Goal: Information Seeking & Learning: Learn about a topic

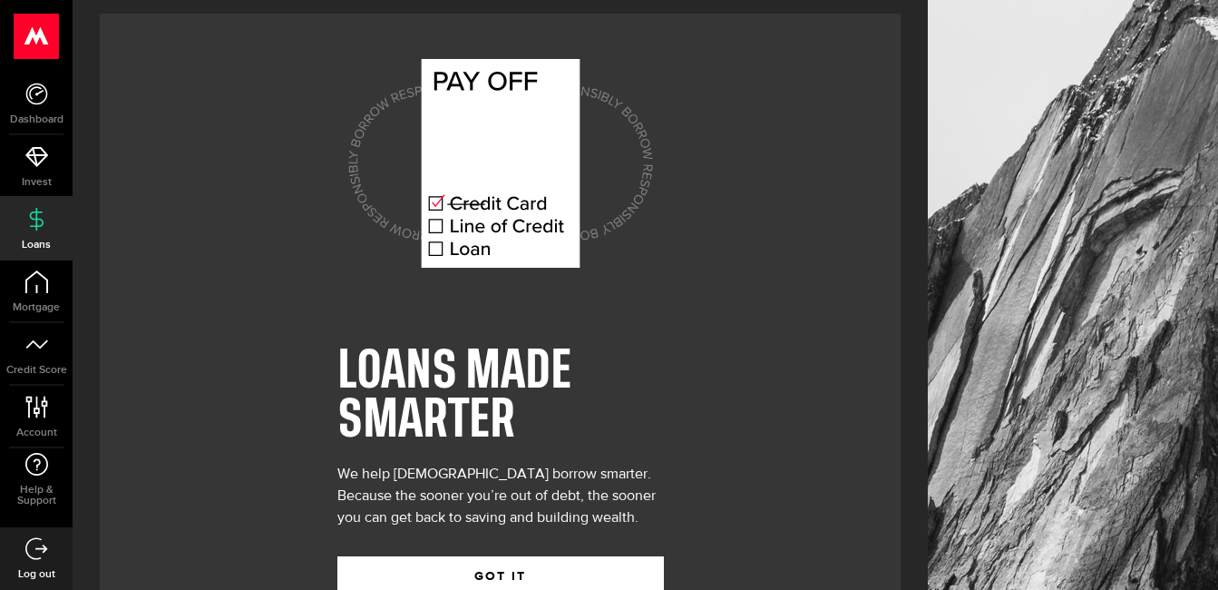
scroll to position [66, 0]
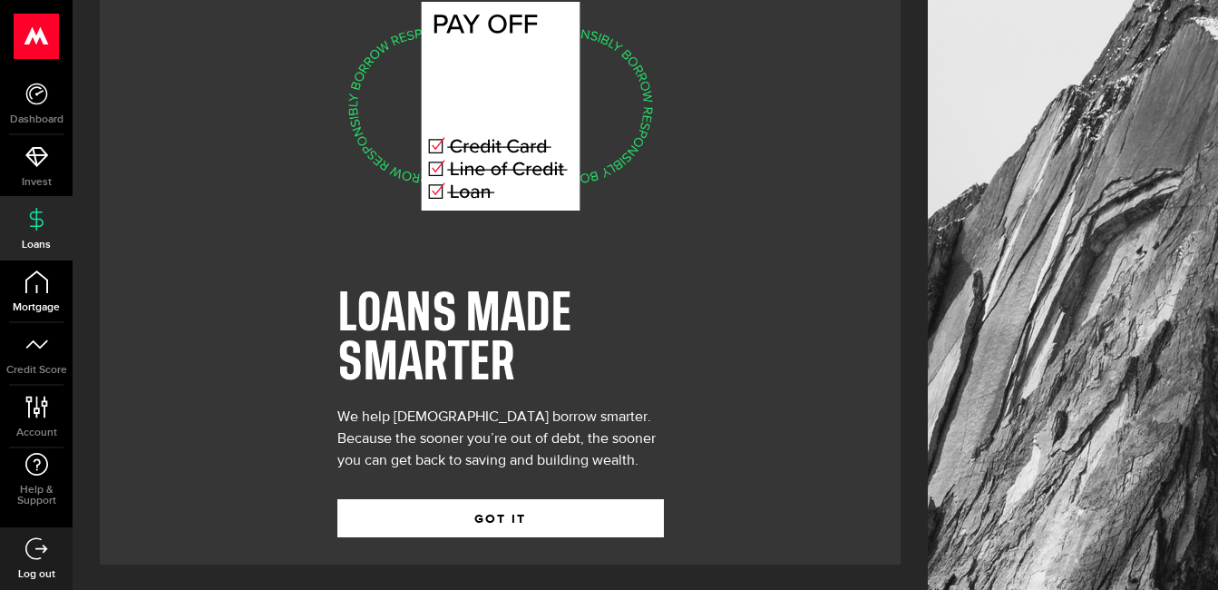
click at [45, 289] on icon at bounding box center [36, 281] width 23 height 23
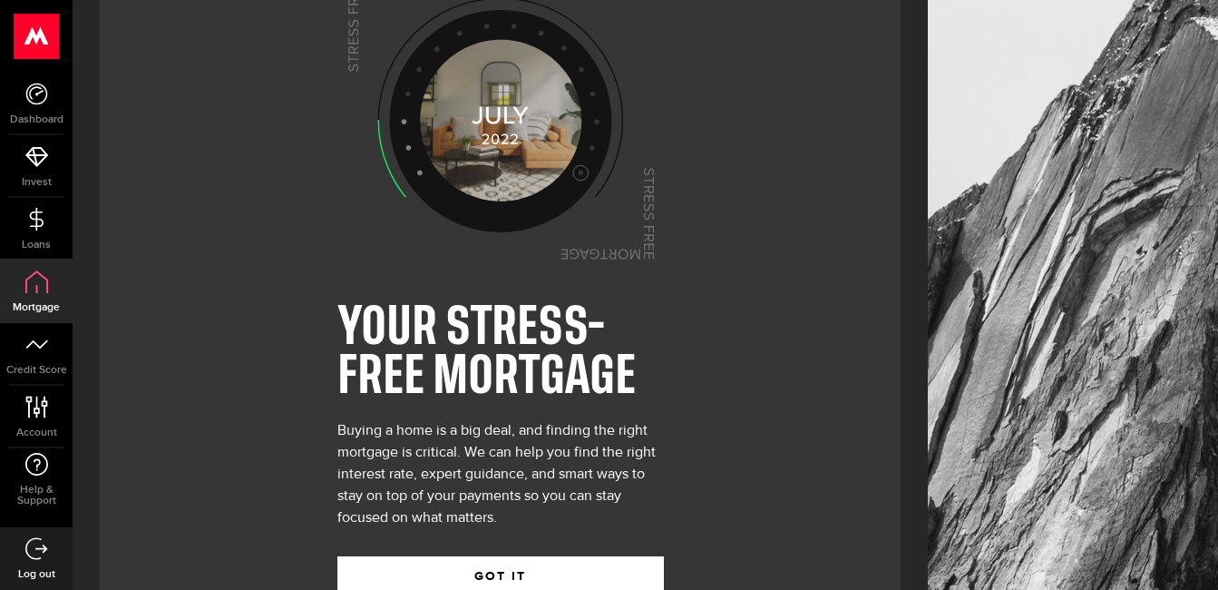
scroll to position [110, 0]
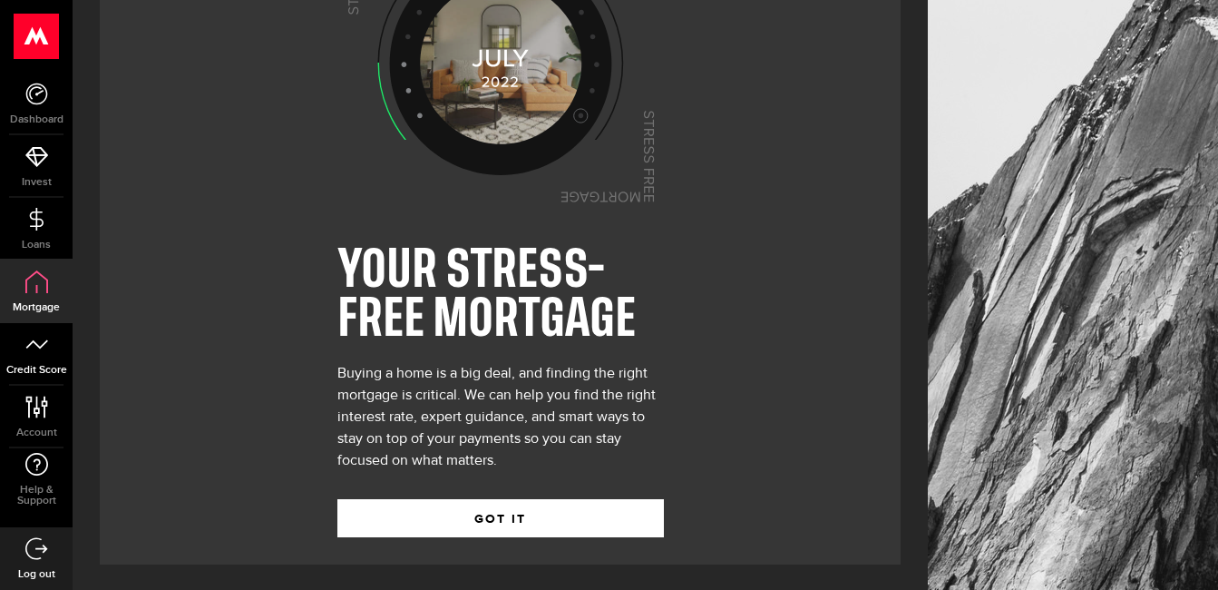
click at [41, 356] on link "Credit Score" at bounding box center [36, 354] width 73 height 62
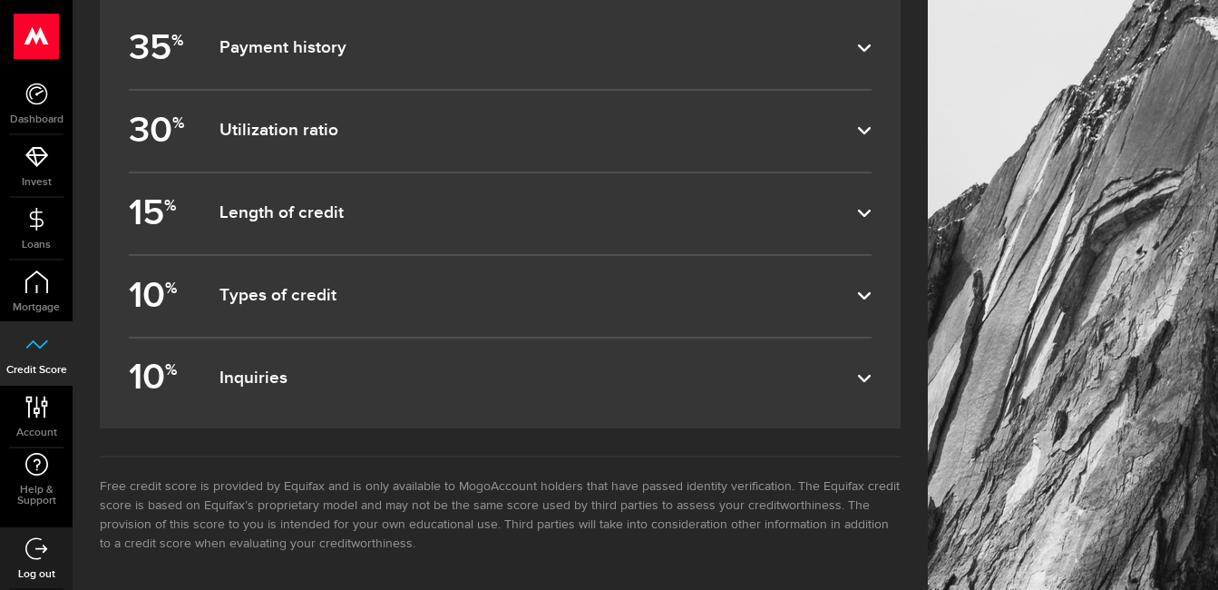
scroll to position [1166, 0]
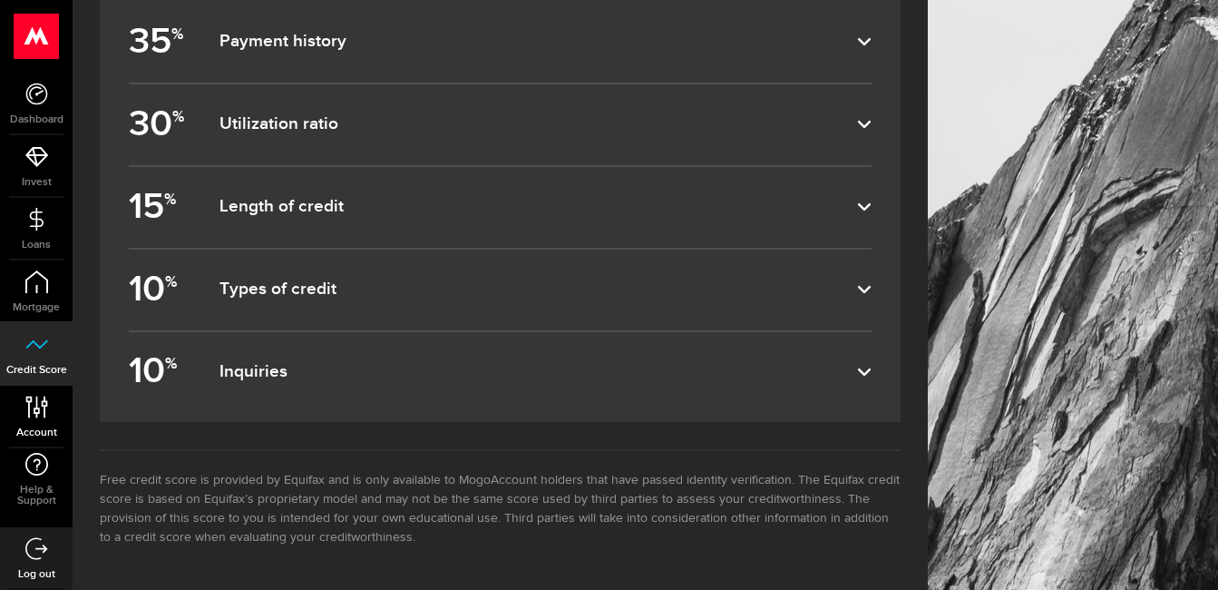
click at [44, 405] on use at bounding box center [36, 406] width 22 height 22
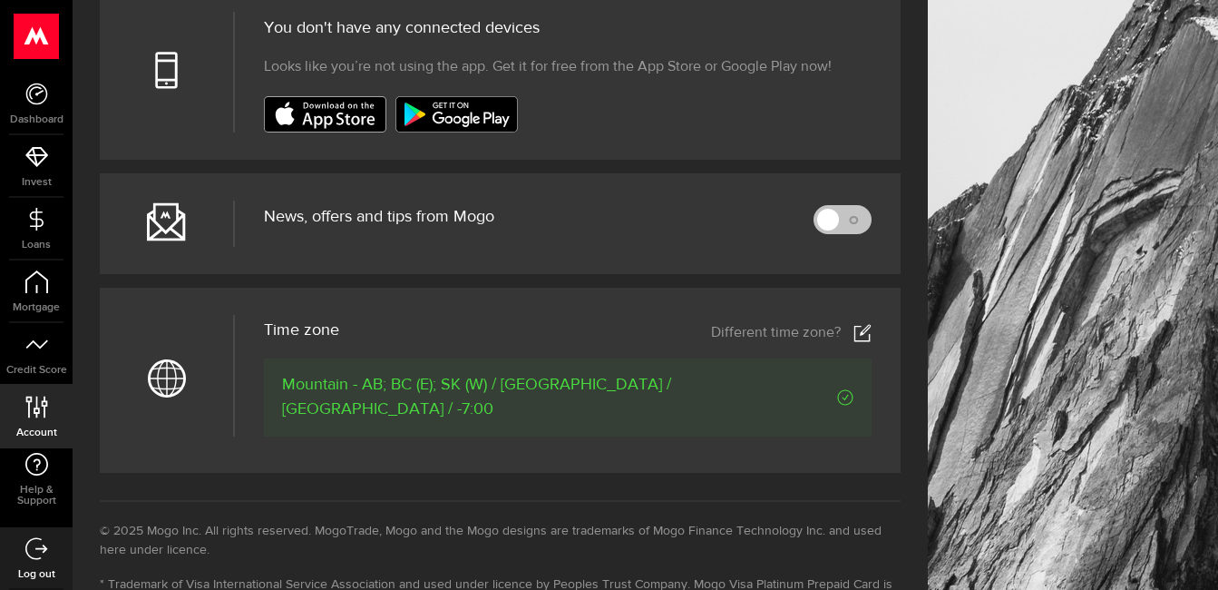
scroll to position [816, 0]
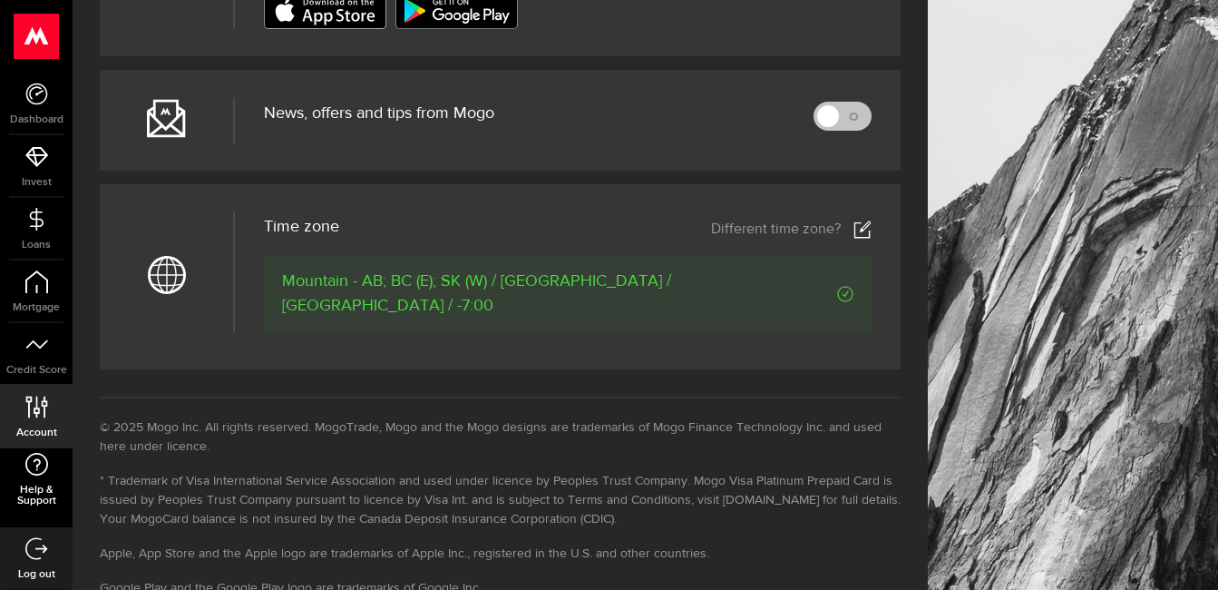
click at [43, 493] on span "Help & Support" at bounding box center [36, 495] width 73 height 22
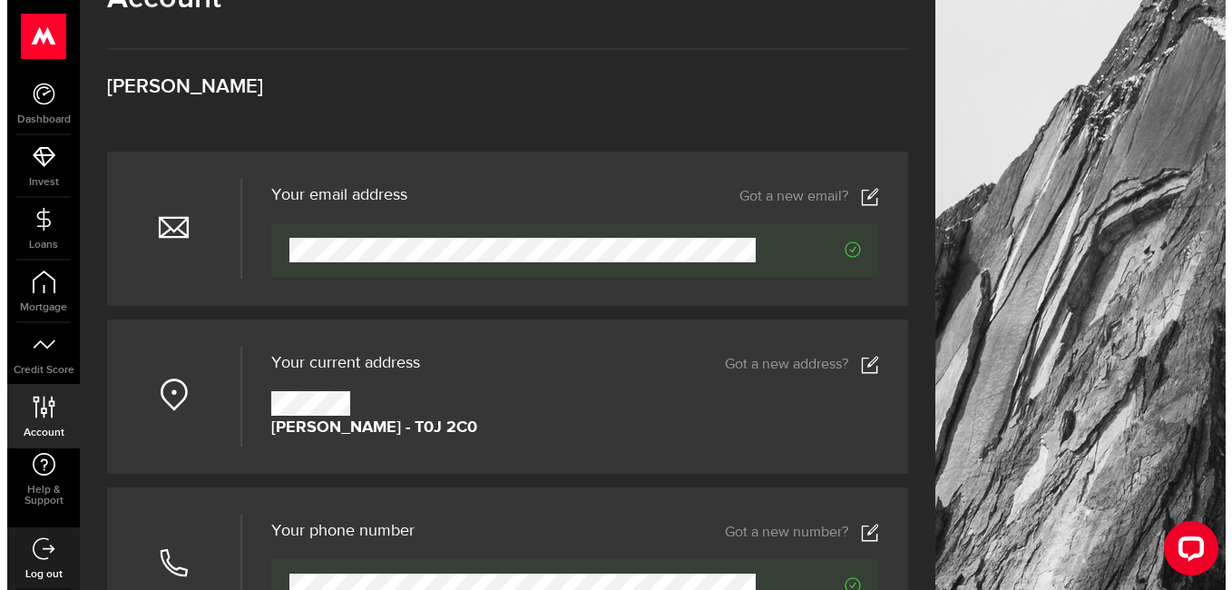
scroll to position [0, 0]
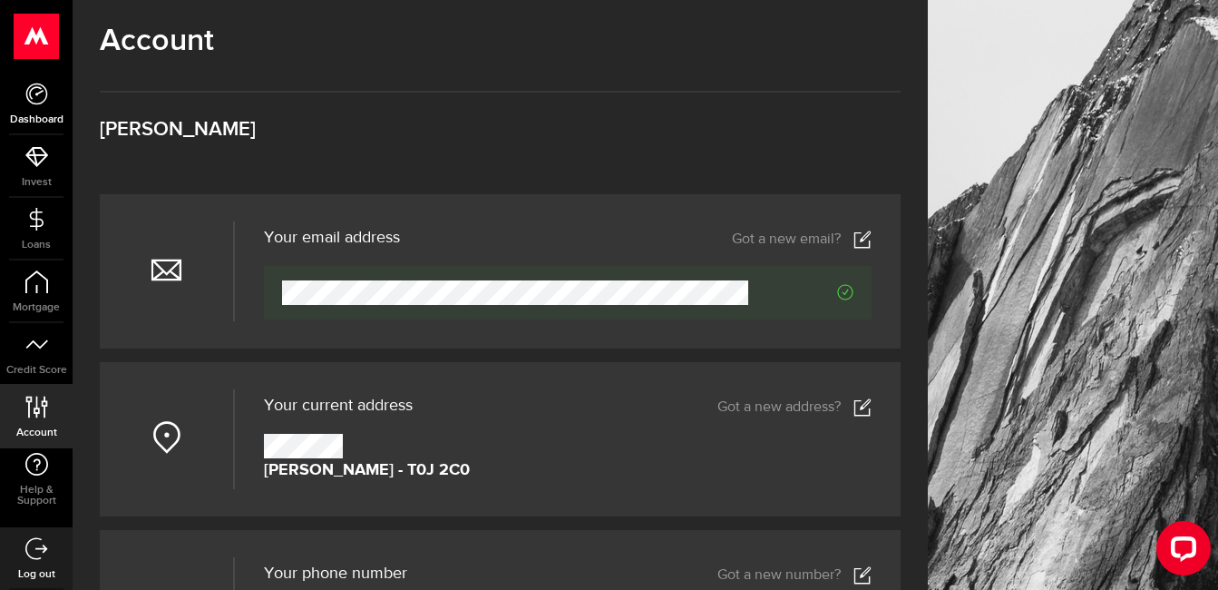
click at [49, 116] on span "Dashboard" at bounding box center [36, 119] width 73 height 11
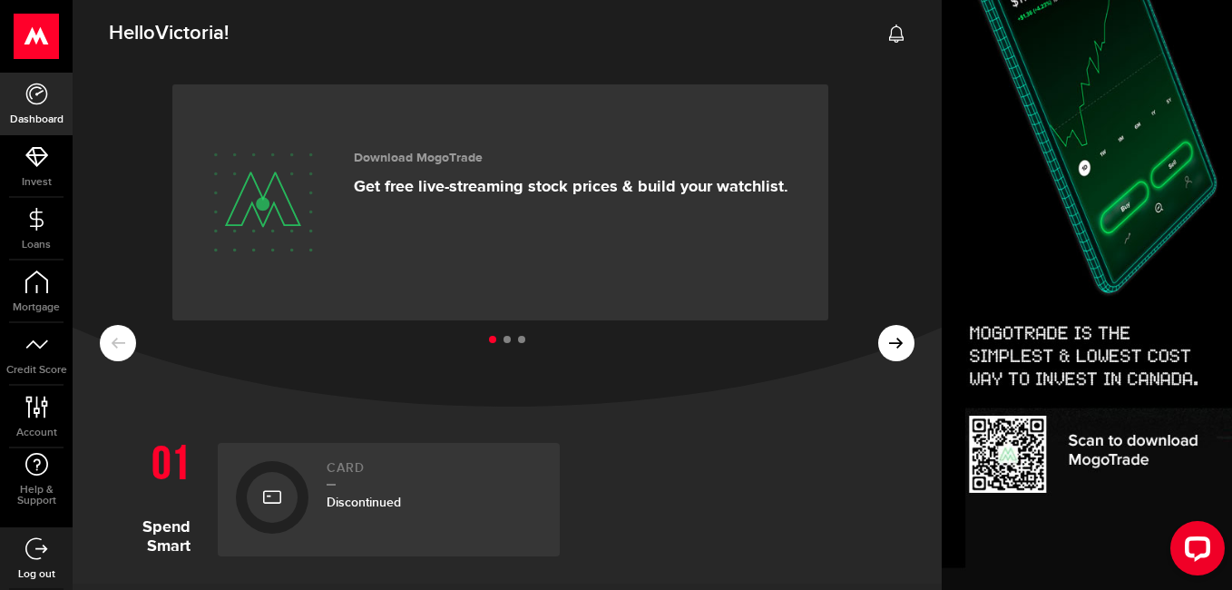
click at [507, 214] on div "Download MogoTrade Get free live-streaming stock prices & build your watchlist." at bounding box center [571, 202] width 434 height 127
click at [42, 161] on use at bounding box center [36, 157] width 23 height 20
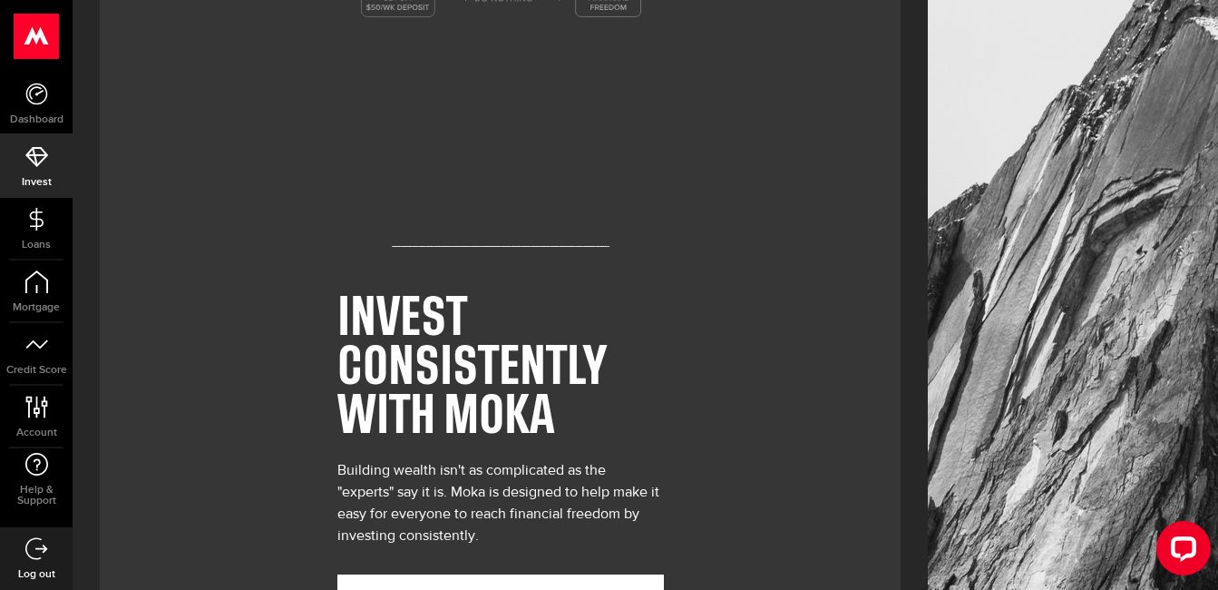
scroll to position [137, 0]
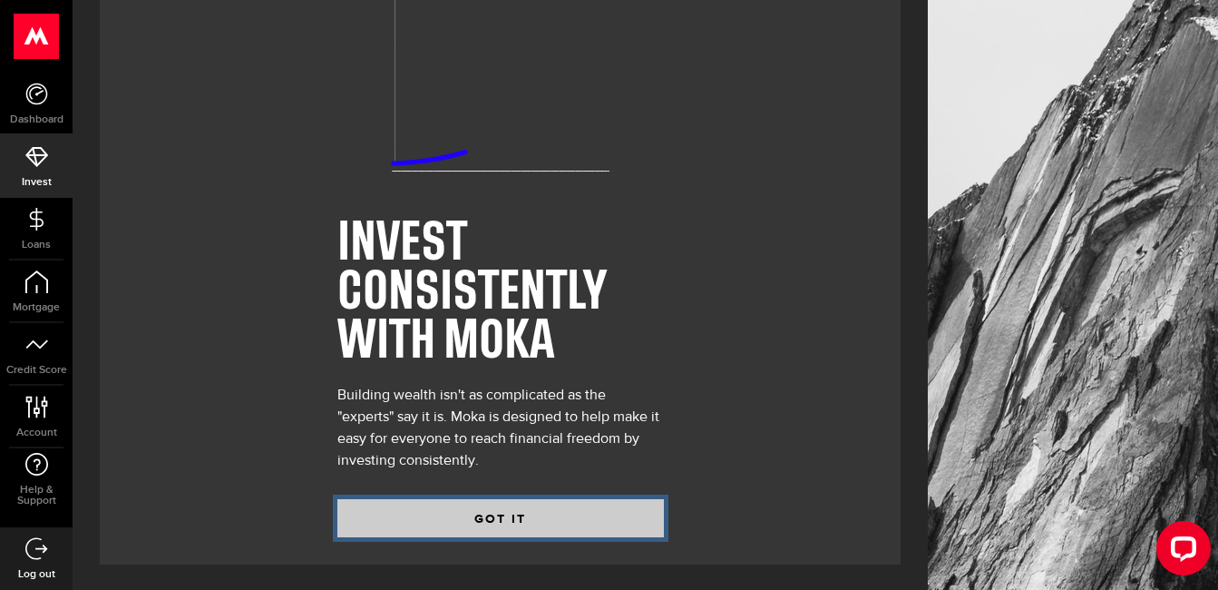
click at [503, 504] on button "GOT IT" at bounding box center [500, 518] width 327 height 38
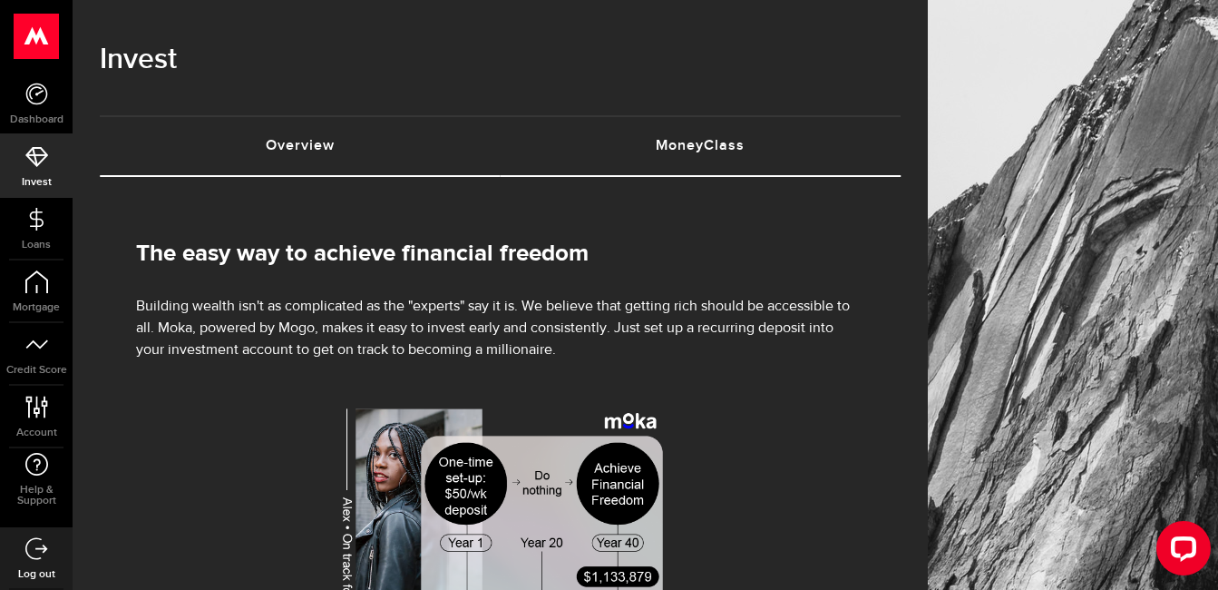
click at [757, 153] on link "MoneyClass (requires attention)" at bounding box center [701, 146] width 401 height 58
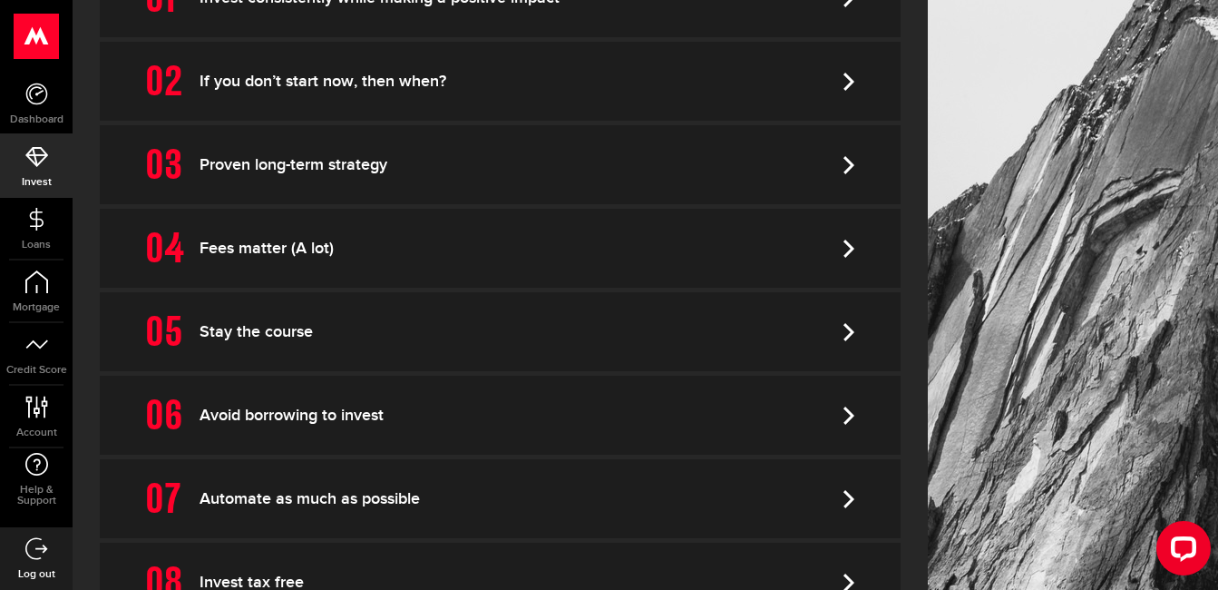
scroll to position [596, 0]
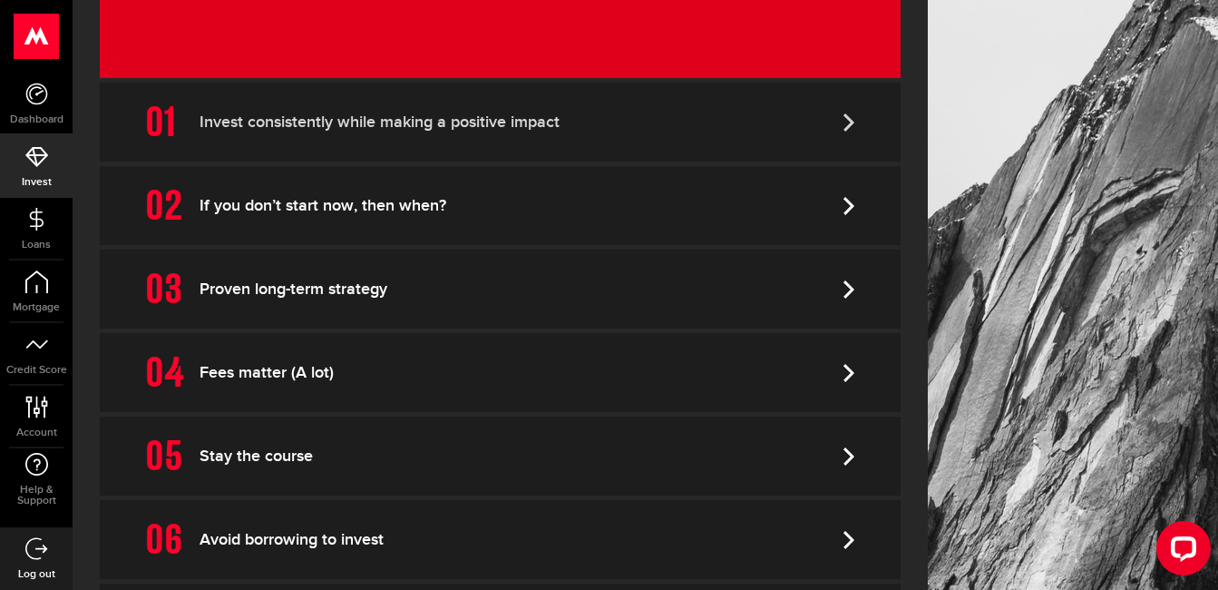
click at [324, 115] on link "Invest consistently while making a positive impact" at bounding box center [500, 122] width 801 height 79
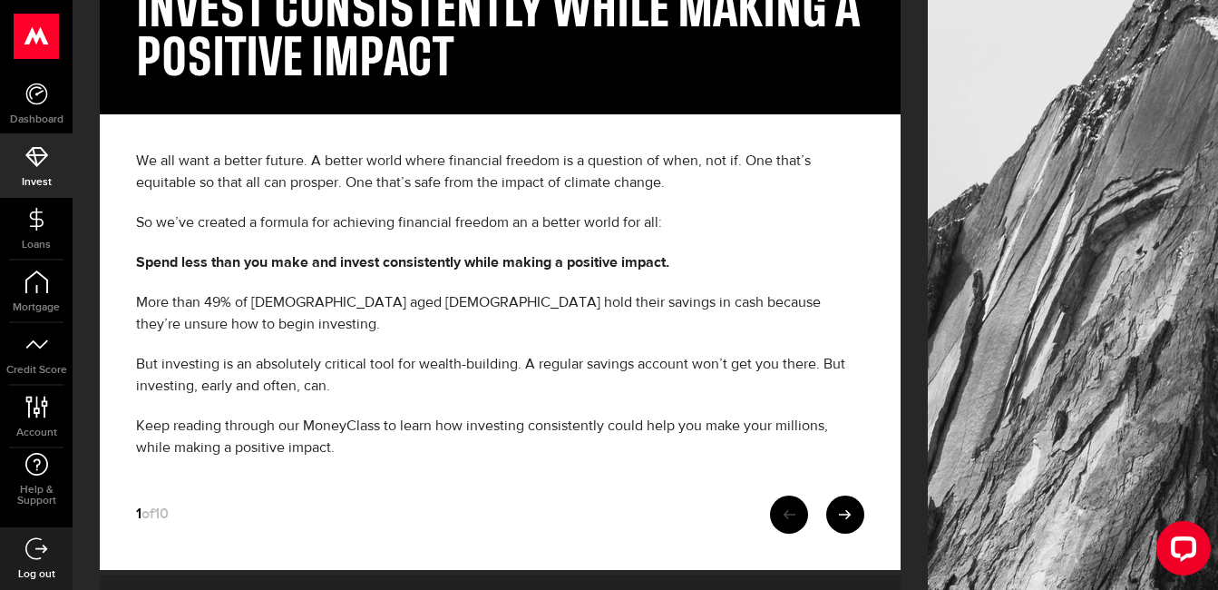
scroll to position [633, 0]
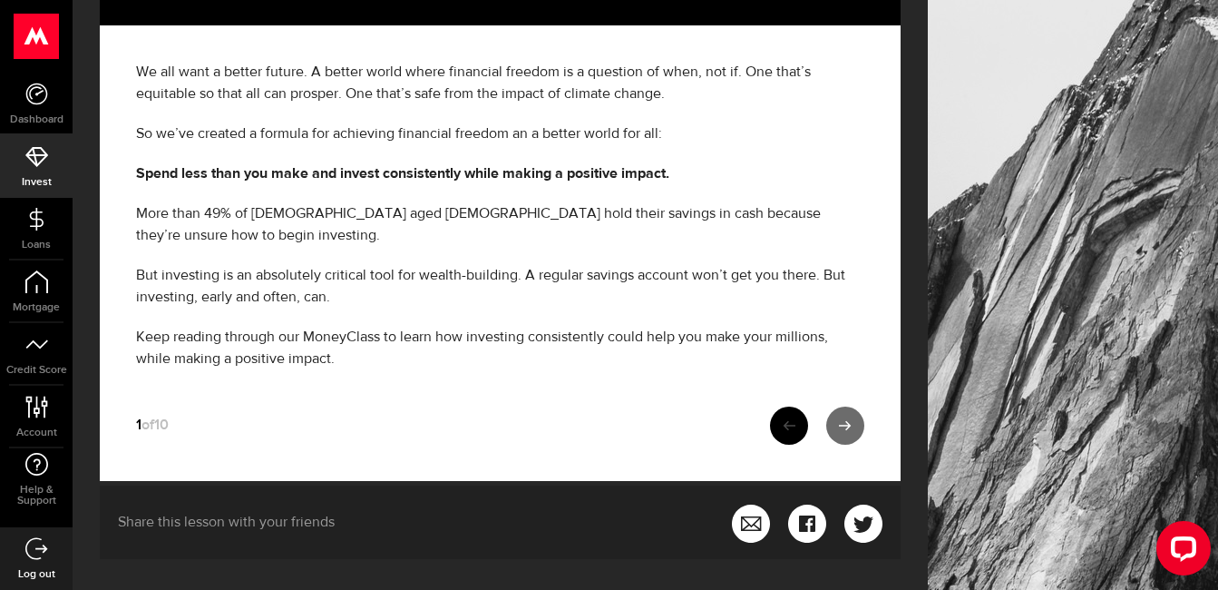
click at [852, 406] on link at bounding box center [845, 425] width 38 height 38
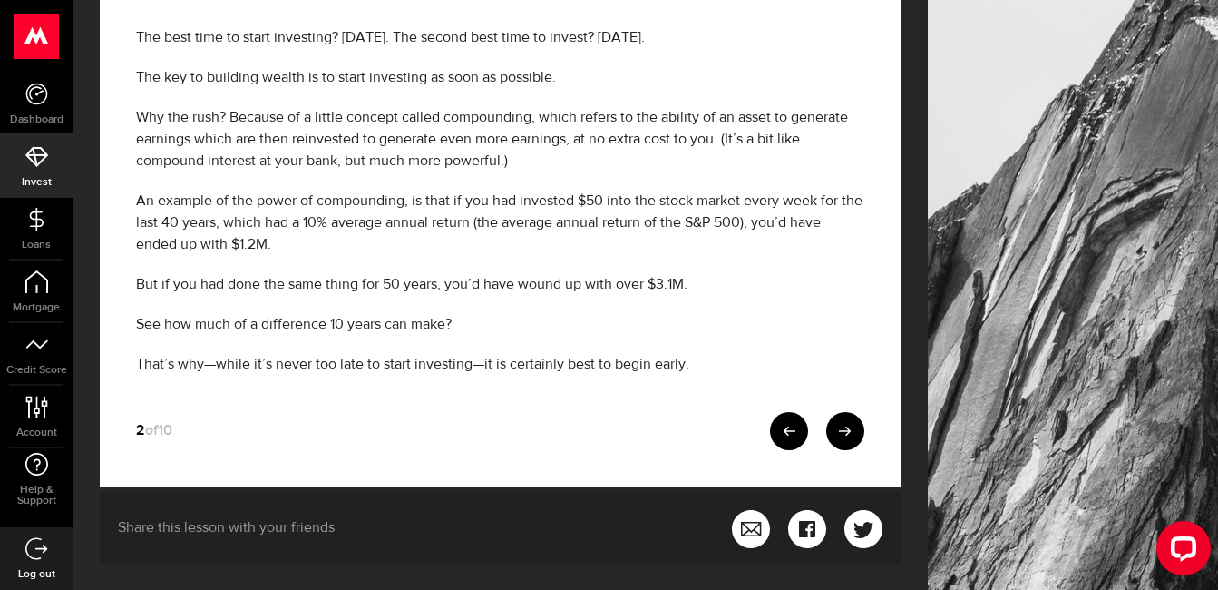
scroll to position [635, 0]
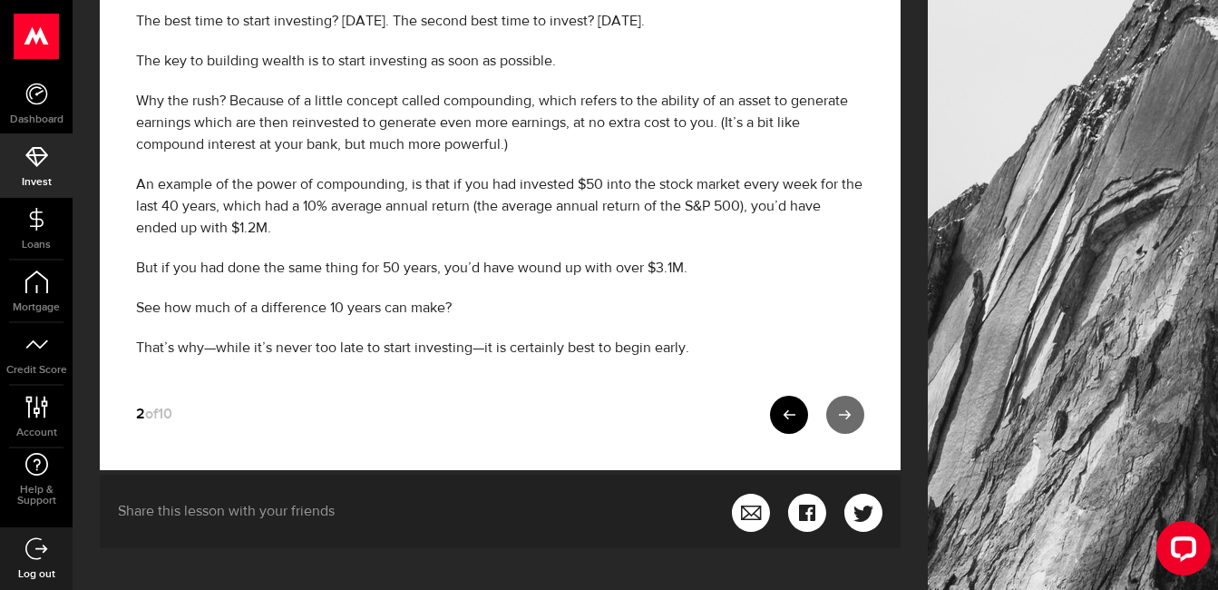
click at [859, 403] on link at bounding box center [845, 414] width 38 height 38
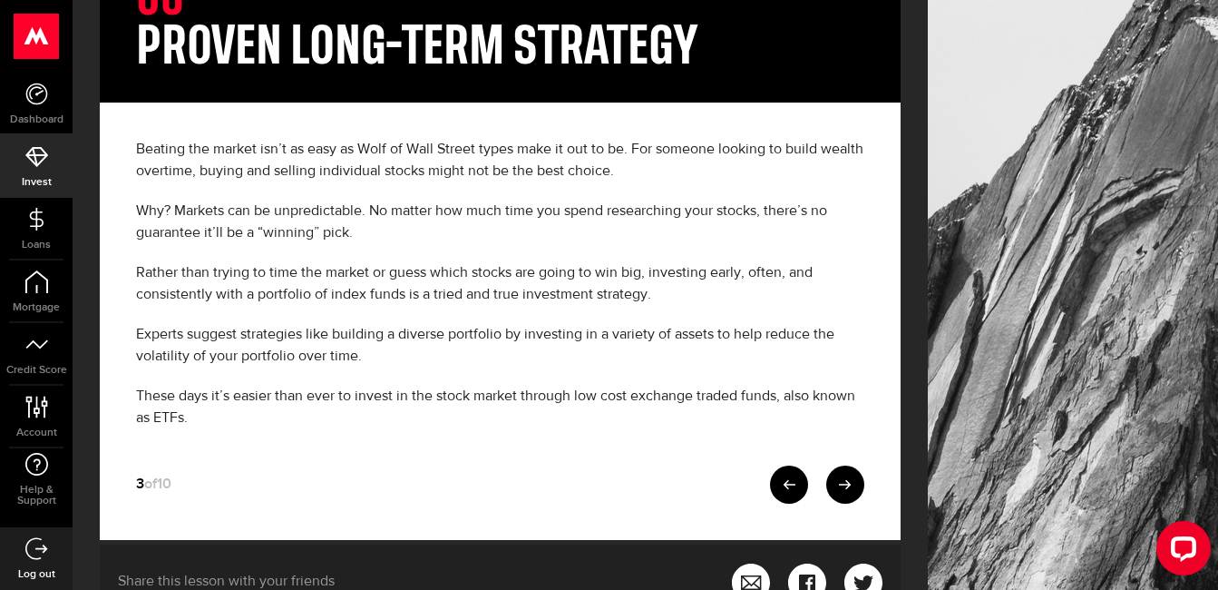
scroll to position [544, 0]
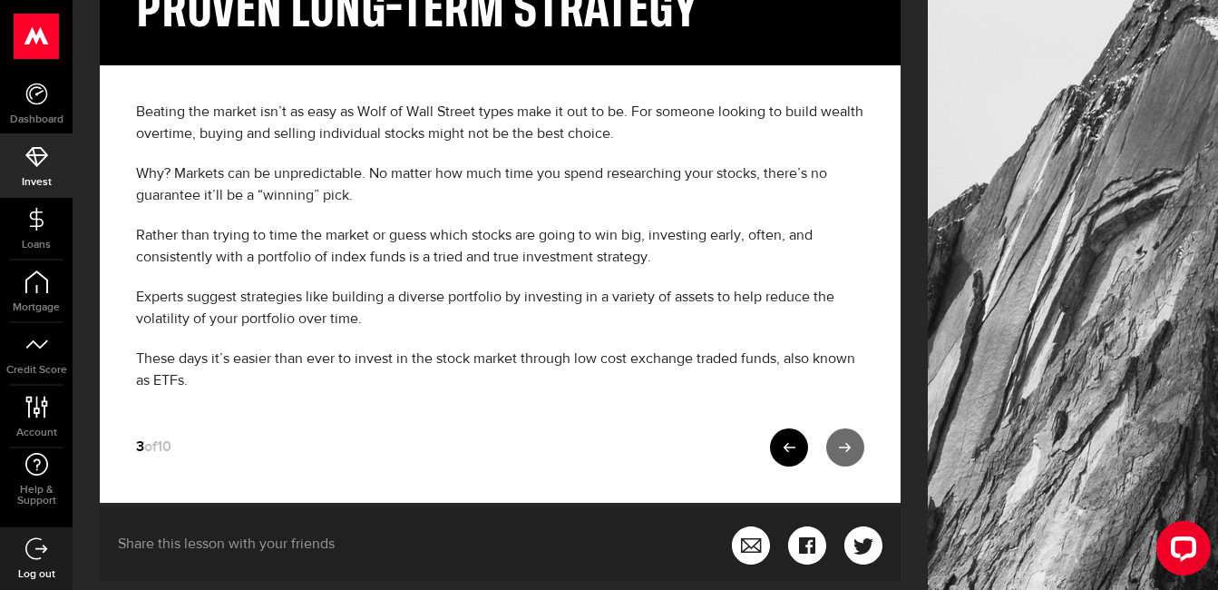
click at [864, 441] on link at bounding box center [845, 447] width 38 height 38
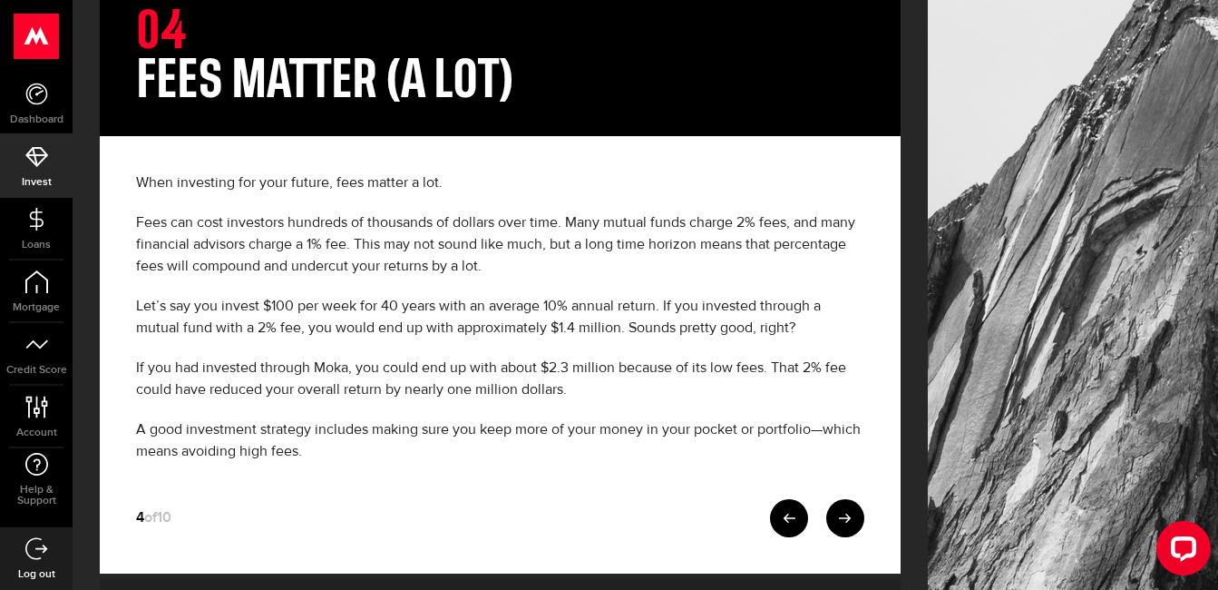
scroll to position [588, 0]
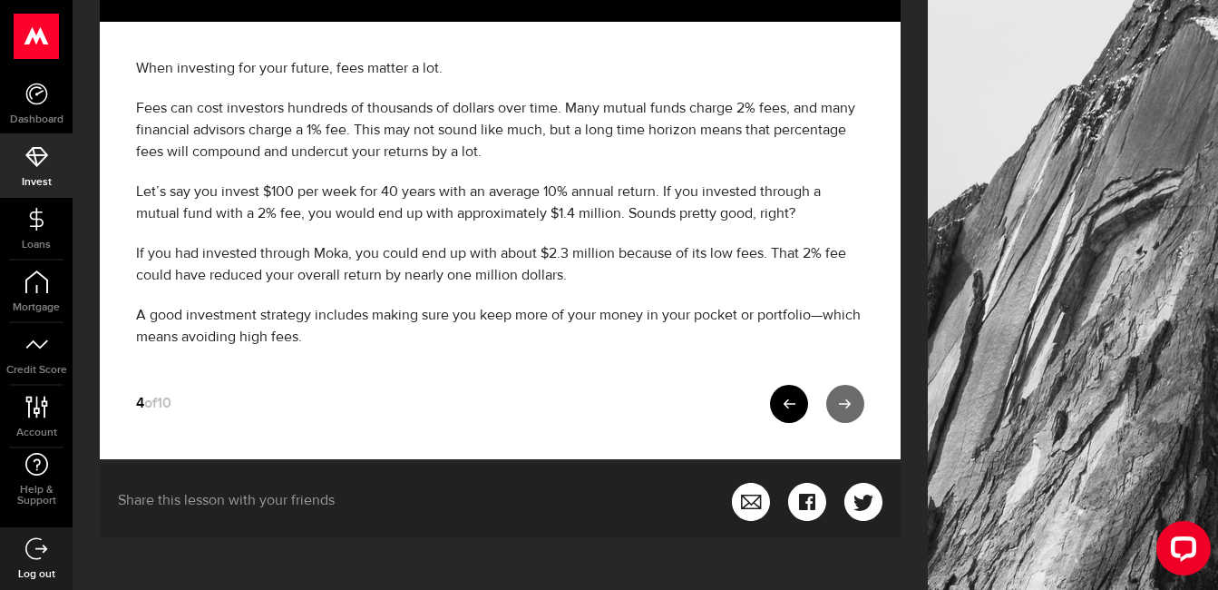
click at [864, 391] on link at bounding box center [845, 404] width 38 height 38
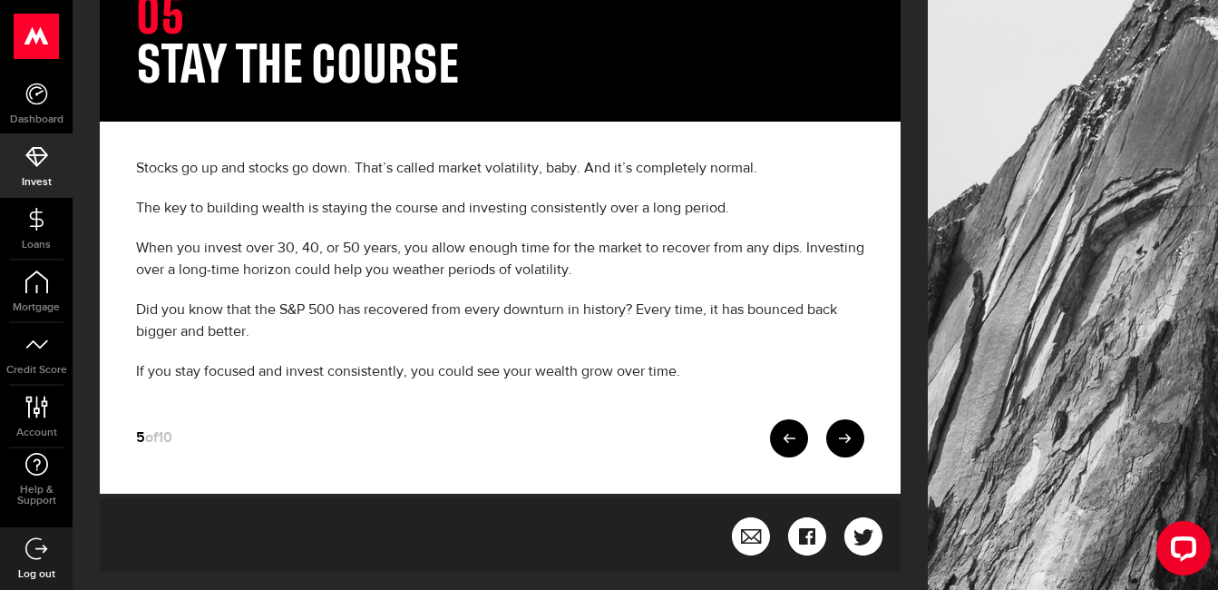
scroll to position [486, 0]
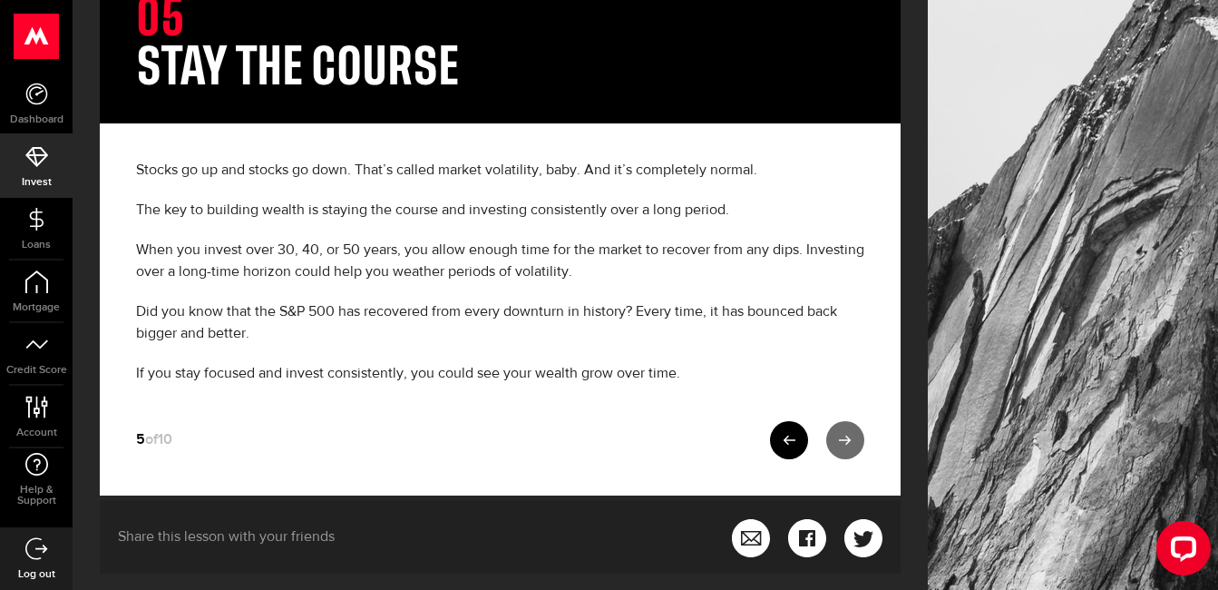
click at [852, 429] on link at bounding box center [845, 440] width 38 height 38
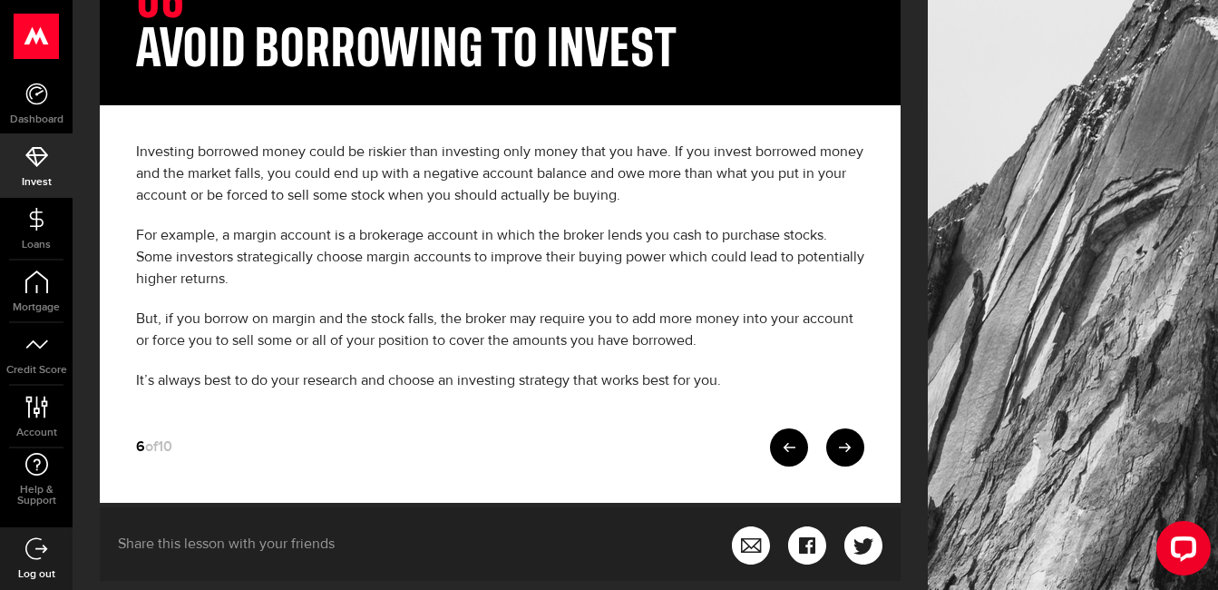
scroll to position [544, 0]
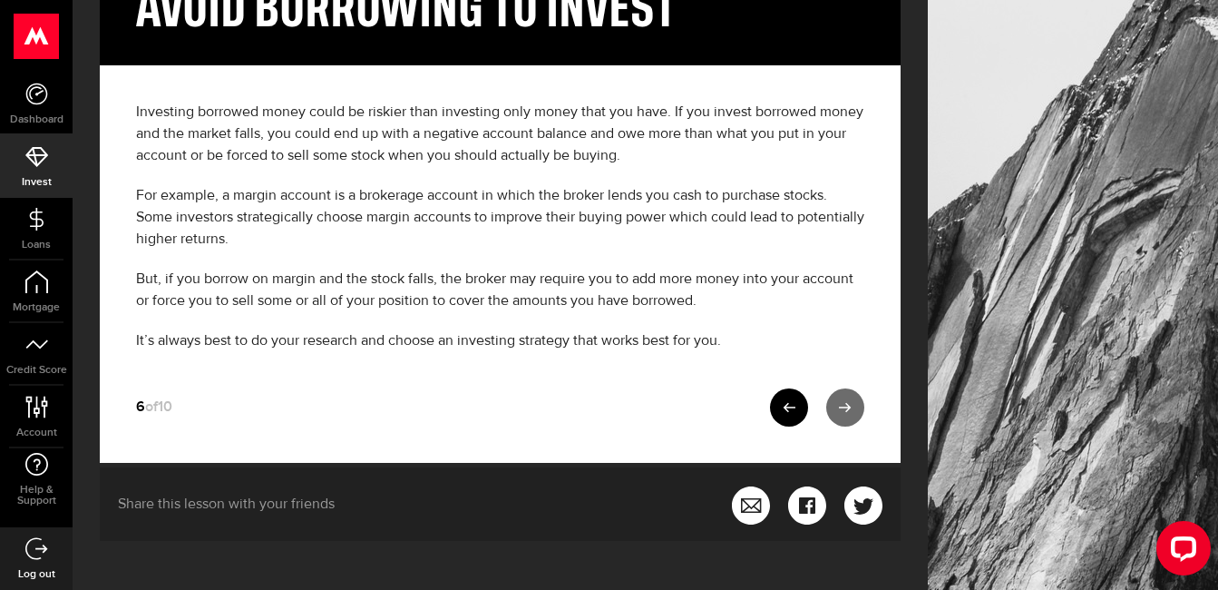
click at [852, 406] on icon at bounding box center [845, 407] width 13 height 13
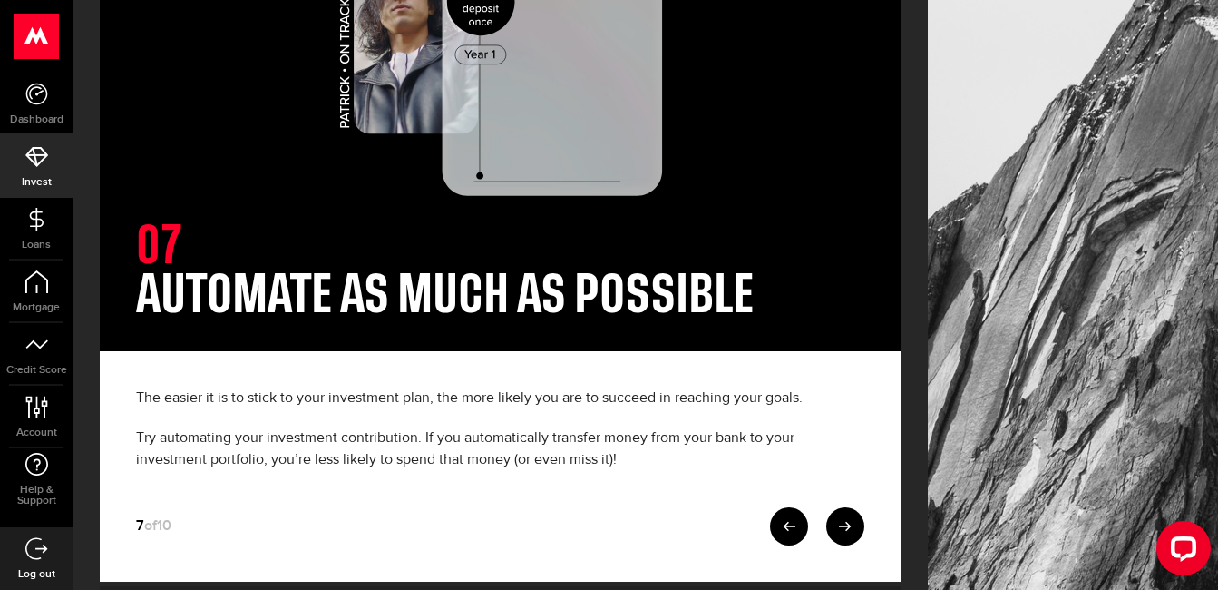
scroll to position [363, 0]
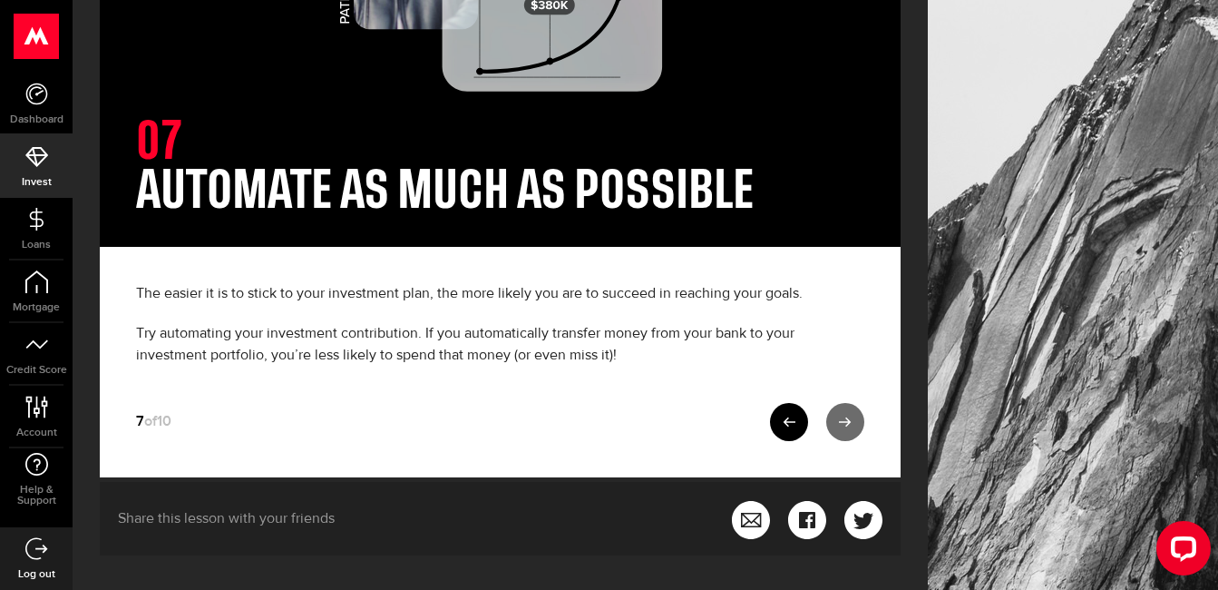
click at [847, 407] on link at bounding box center [845, 422] width 38 height 38
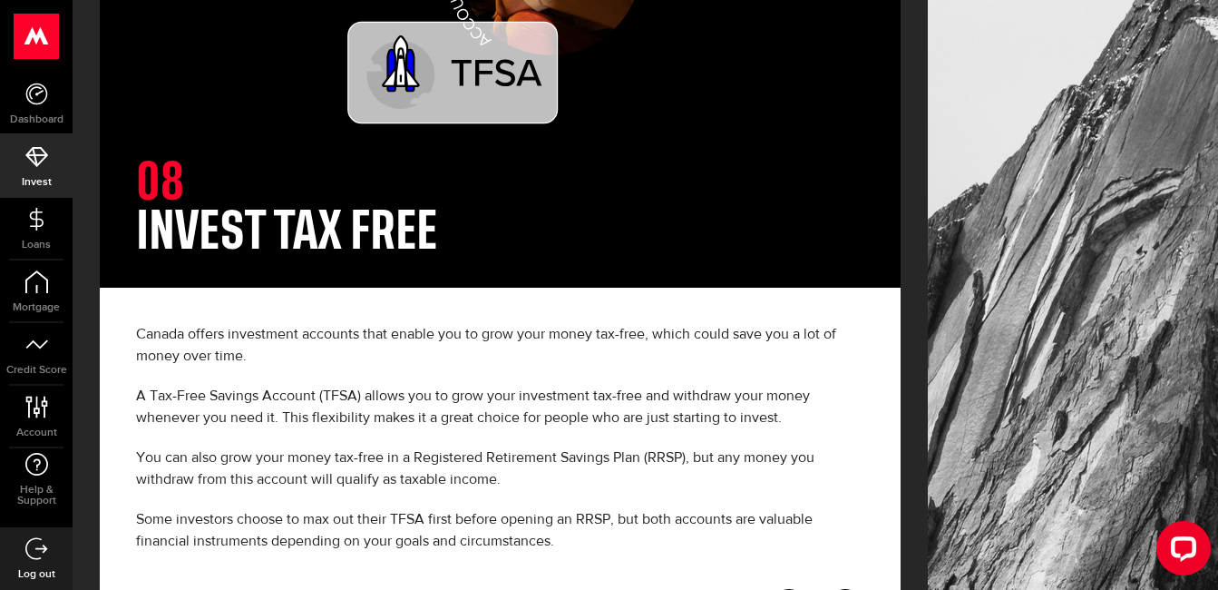
scroll to position [454, 0]
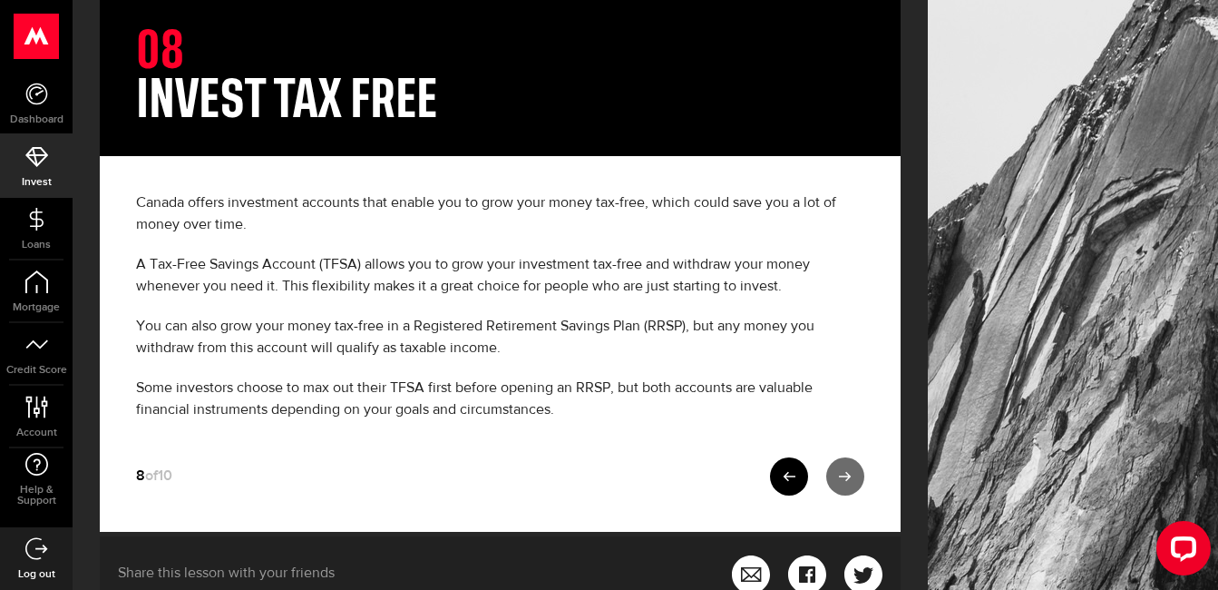
click at [852, 477] on icon at bounding box center [845, 476] width 13 height 13
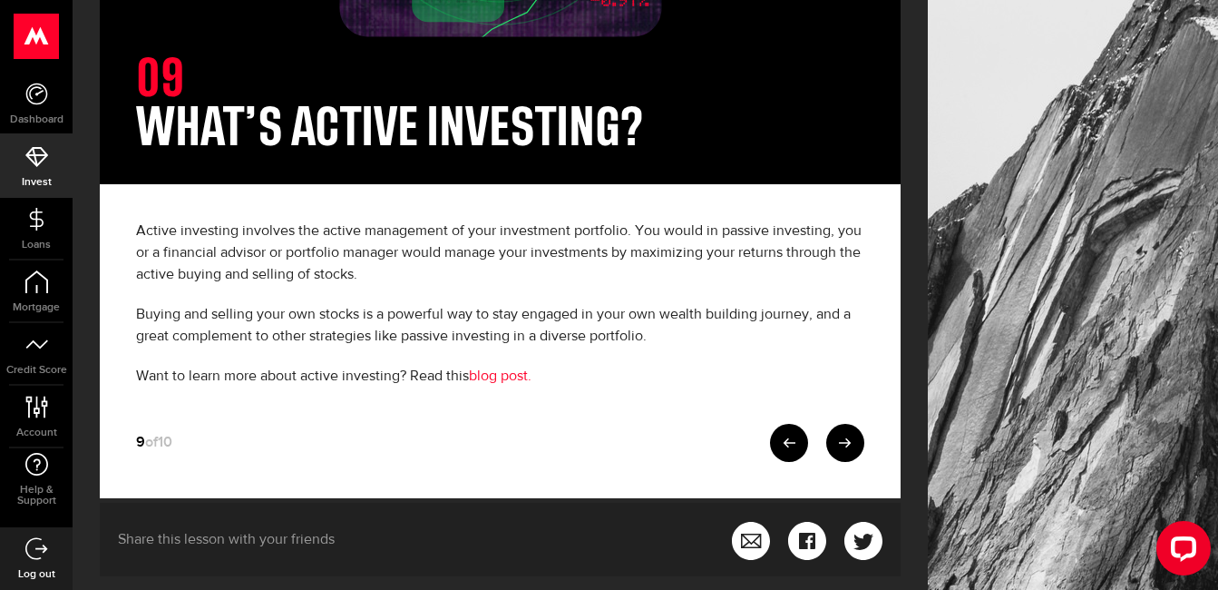
scroll to position [454, 0]
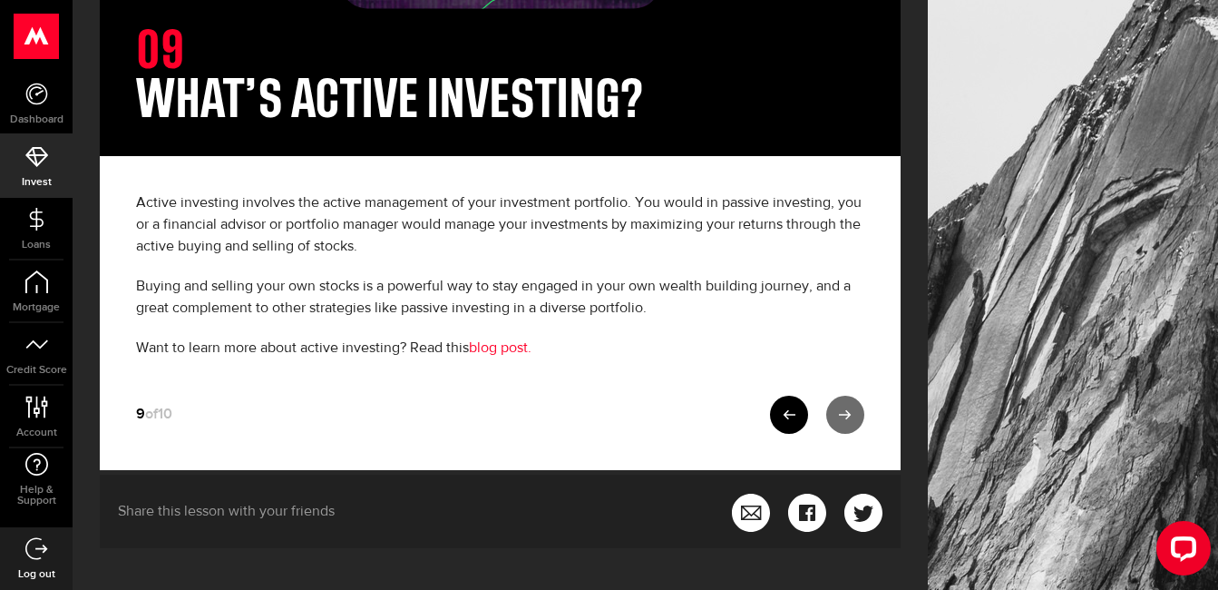
click at [864, 402] on link at bounding box center [845, 414] width 38 height 38
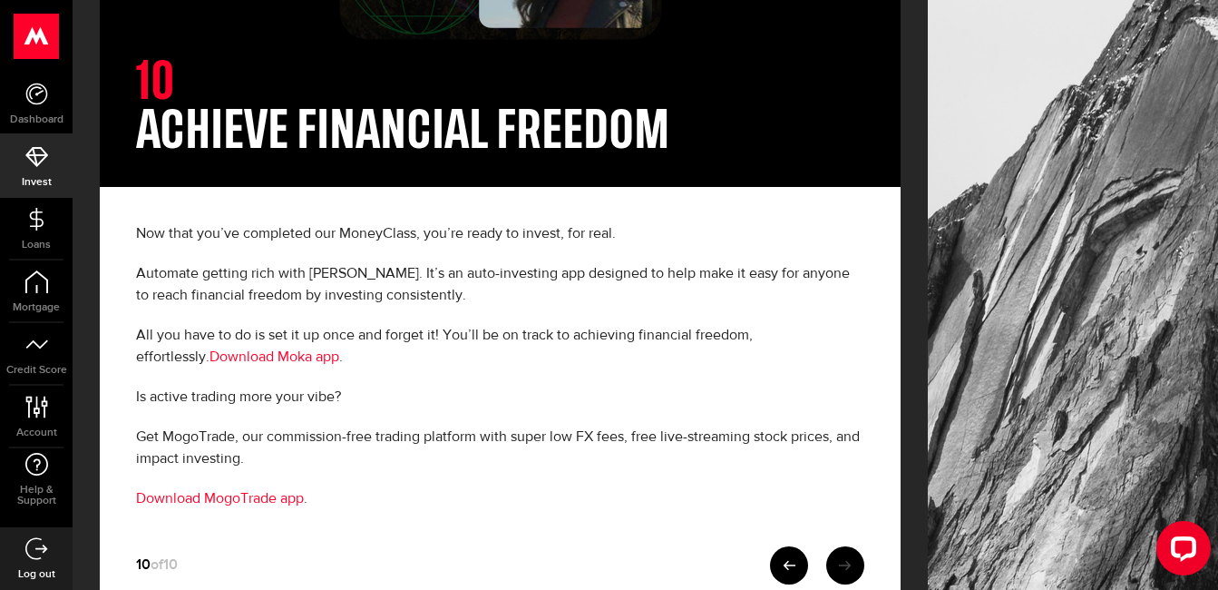
scroll to position [544, 0]
